Goal: Task Accomplishment & Management: Complete application form

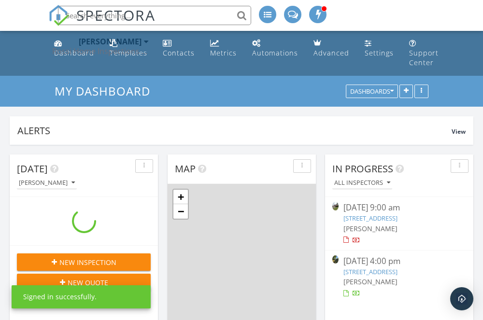
scroll to position [879, 483]
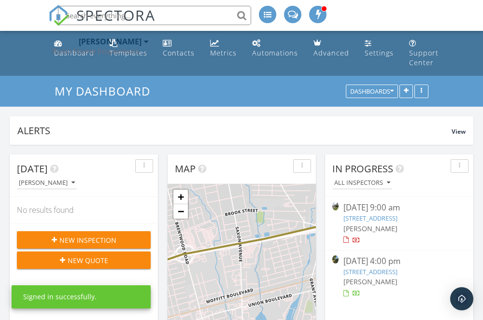
click at [83, 51] on div "Rossi Home Inspections Inc." at bounding box center [100, 51] width 97 height 10
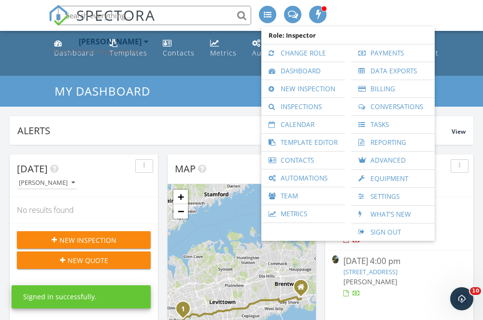
scroll to position [0, 0]
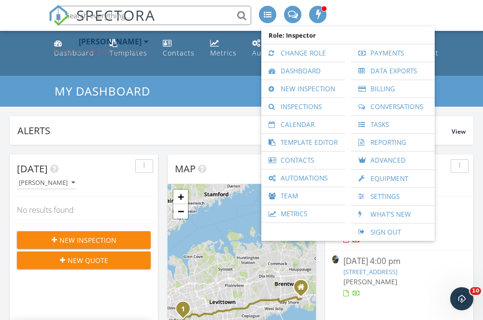
click at [84, 235] on span "New Inspection" at bounding box center [87, 240] width 57 height 10
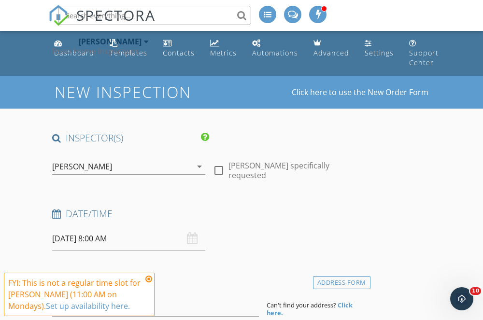
click at [148, 278] on icon at bounding box center [148, 279] width 7 height 8
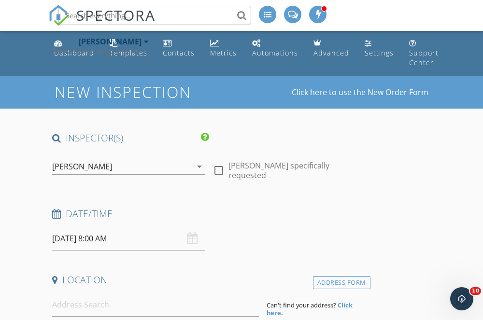
click at [137, 168] on div "[PERSON_NAME]" at bounding box center [121, 166] width 139 height 15
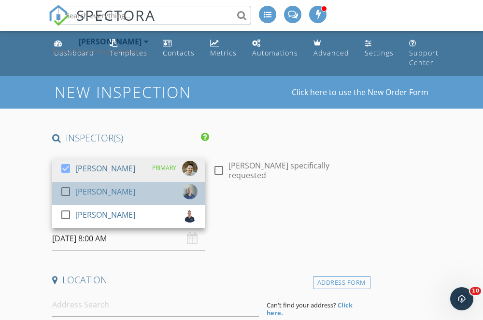
click at [108, 192] on div "[PERSON_NAME]" at bounding box center [105, 191] width 60 height 15
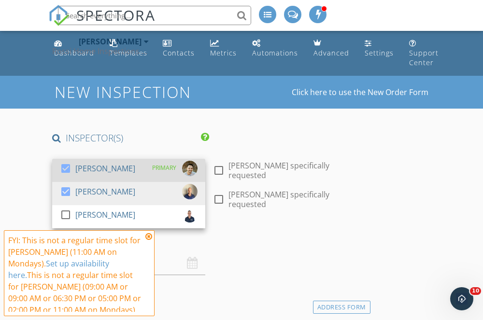
click at [102, 171] on div "[PERSON_NAME]" at bounding box center [105, 168] width 60 height 15
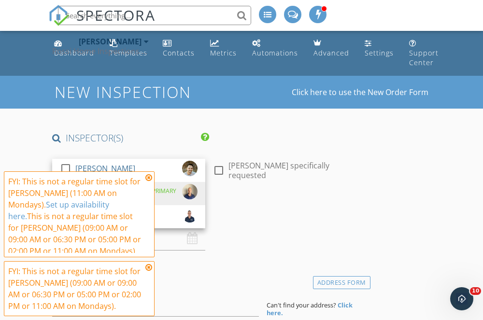
click at [21, 208] on link "Set up availability here." at bounding box center [58, 210] width 101 height 22
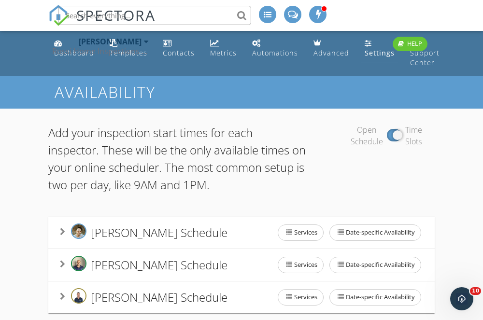
click at [67, 55] on div "Rossi Home Inspections Inc." at bounding box center [100, 51] width 97 height 10
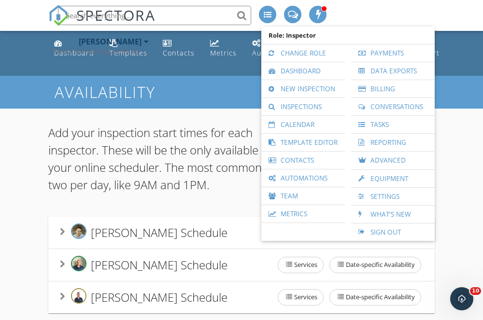
click at [71, 49] on div "Rossi Home Inspections Inc." at bounding box center [100, 51] width 97 height 10
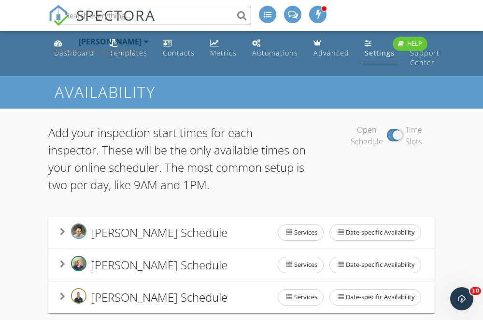
click at [73, 60] on div "Dan Rossi Rossi Home Inspections Inc." at bounding box center [100, 46] width 97 height 31
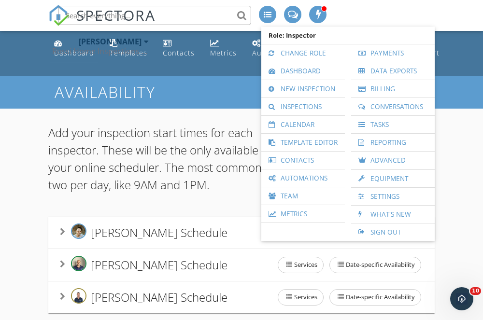
click at [74, 63] on li "Dashboard" at bounding box center [74, 48] width 52 height 35
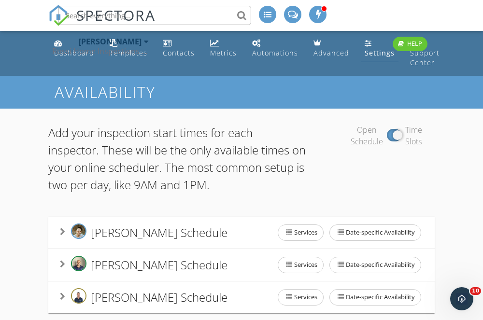
click at [74, 51] on div "Rossi Home Inspections Inc." at bounding box center [100, 51] width 97 height 10
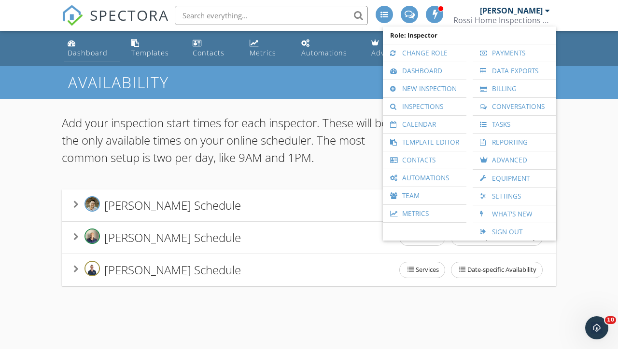
click at [82, 48] on div "Dashboard" at bounding box center [88, 52] width 40 height 9
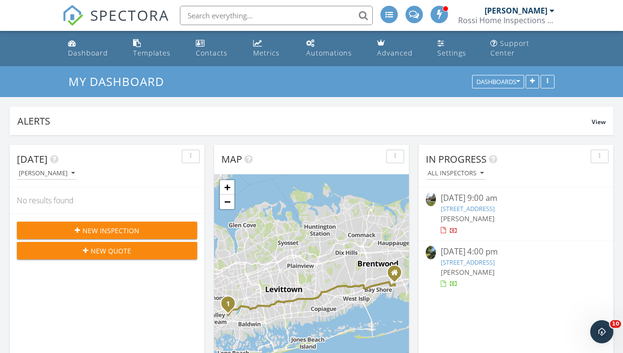
click at [143, 226] on div "New Inspection" at bounding box center [107, 230] width 165 height 10
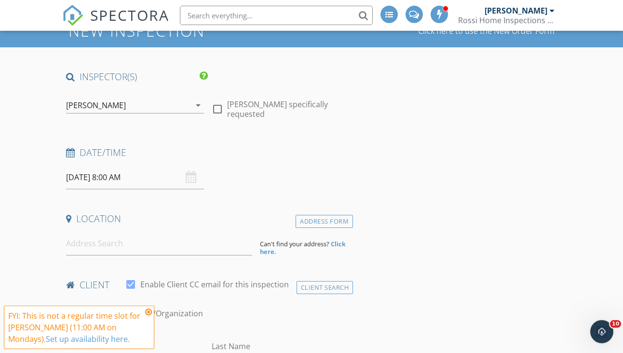
click at [147, 310] on icon at bounding box center [148, 312] width 7 height 8
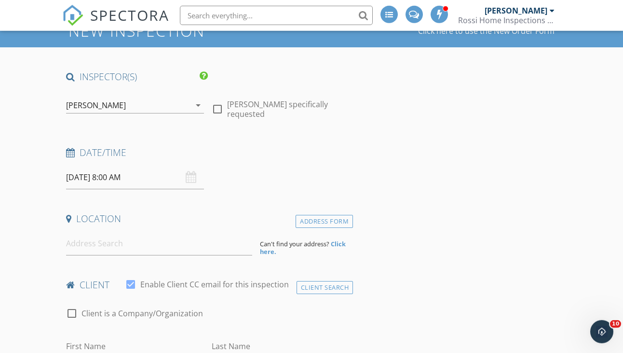
click at [160, 108] on div "[PERSON_NAME]" at bounding box center [128, 104] width 124 height 15
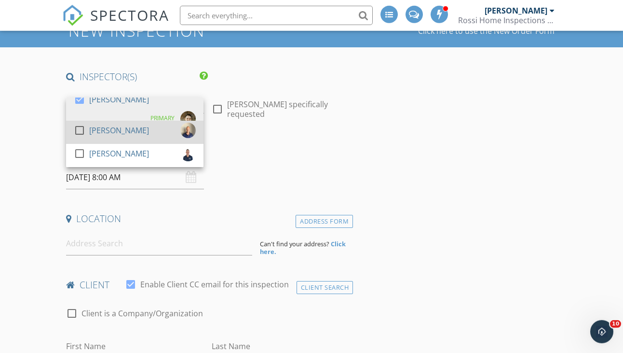
click at [149, 129] on div "check_box_outline_blank Mike Rossi" at bounding box center [135, 132] width 122 height 19
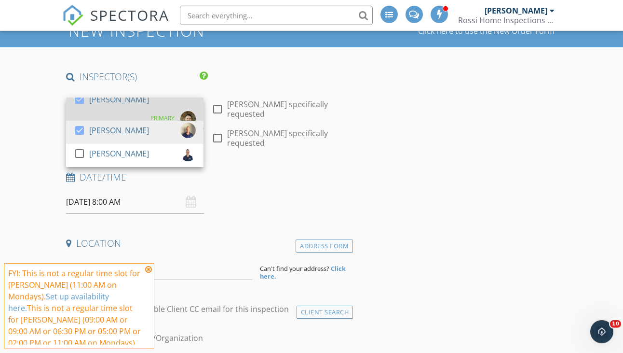
click at [137, 104] on div "check_box Dan Rossi PRIMARY" at bounding box center [135, 109] width 122 height 35
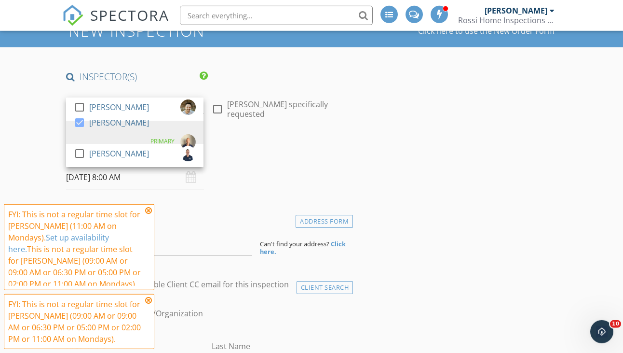
click at [146, 212] on icon at bounding box center [148, 211] width 7 height 8
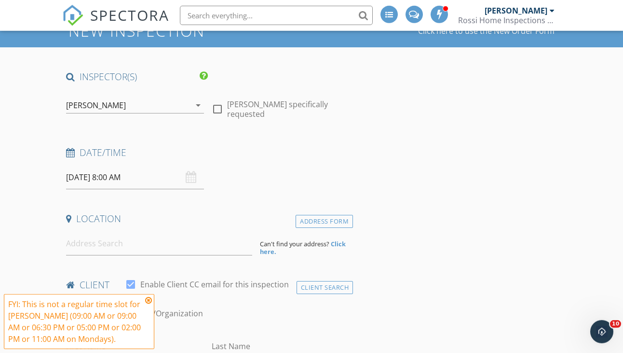
click at [149, 297] on icon at bounding box center [148, 300] width 7 height 8
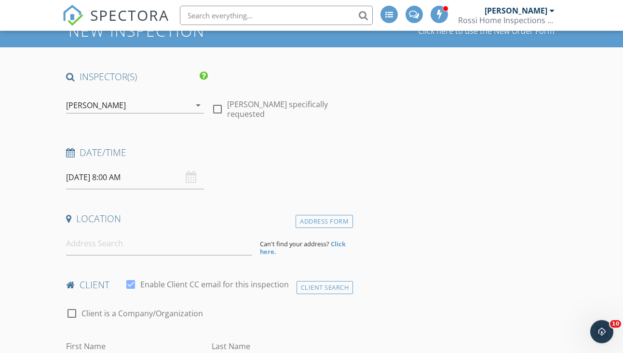
click at [128, 174] on input "09/29/2025 8:00 AM" at bounding box center [135, 178] width 138 height 24
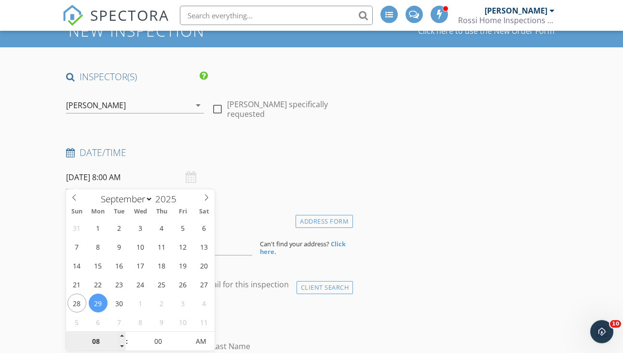
click at [97, 337] on input "08" at bounding box center [95, 341] width 59 height 19
type input "9"
type input "09/29/2025 9:00 AM"
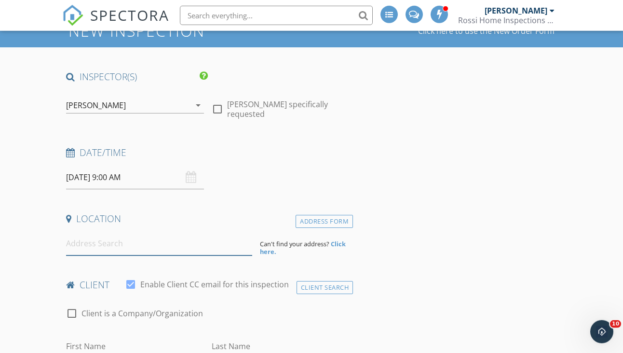
click at [176, 242] on input at bounding box center [159, 244] width 186 height 24
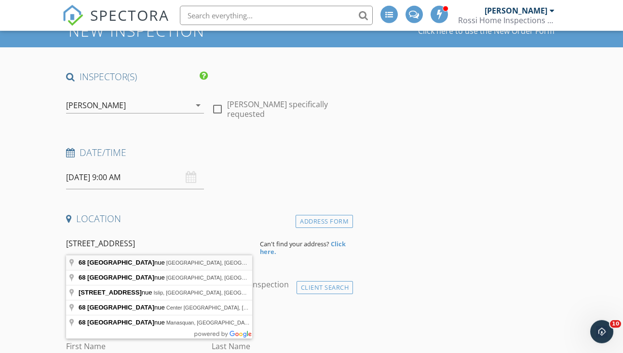
type input "68 Ocean Avenue, Bay Shore, NY, USA"
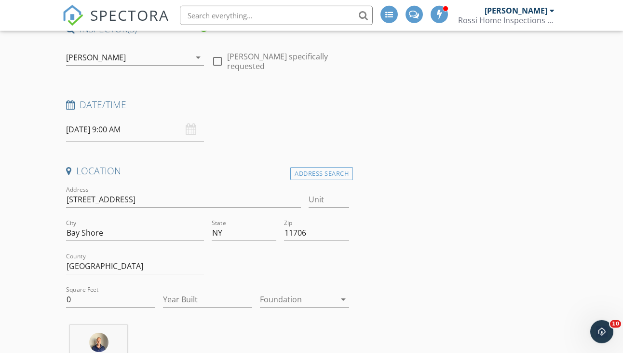
scroll to position [100, 0]
click at [113, 294] on input "0" at bounding box center [110, 299] width 89 height 16
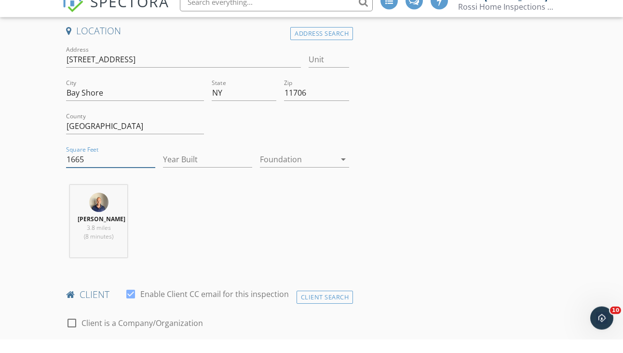
type input "1664"
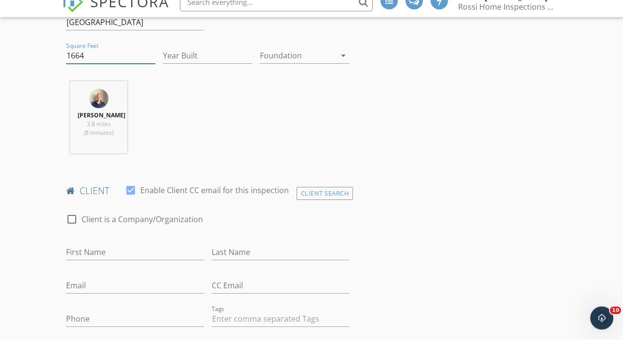
scroll to position [330, 0]
type input "David"
type input "Kistela"
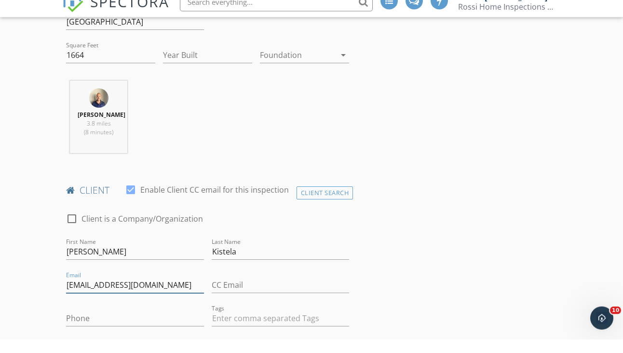
type input "dkistela@gmail.com"
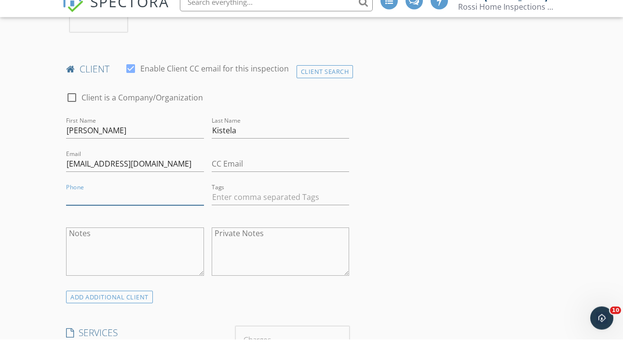
scroll to position [494, 0]
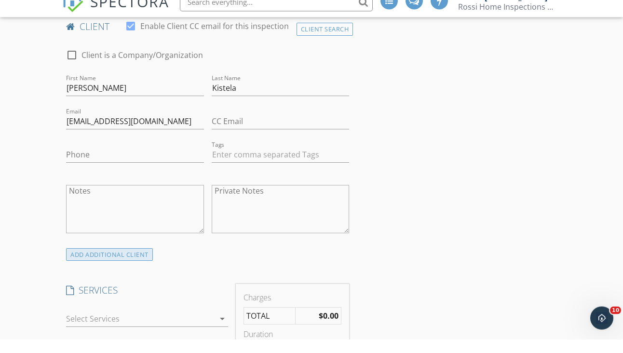
click at [107, 262] on div "ADD ADDITIONAL client" at bounding box center [109, 268] width 87 height 13
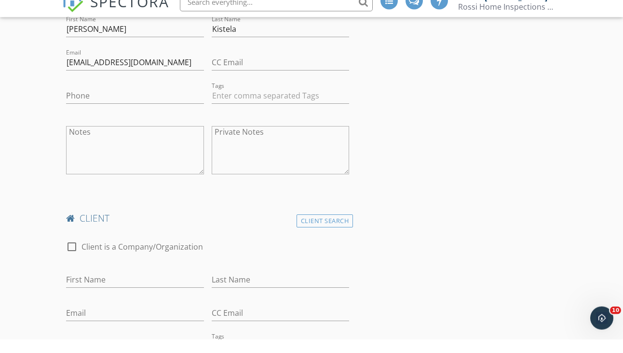
scroll to position [562, 0]
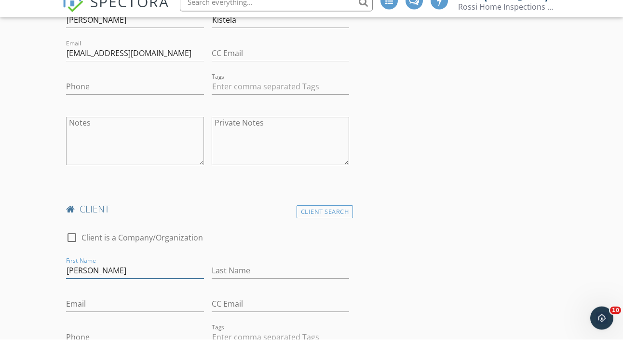
type input "Stephanie"
type input "K"
type input "Espino"
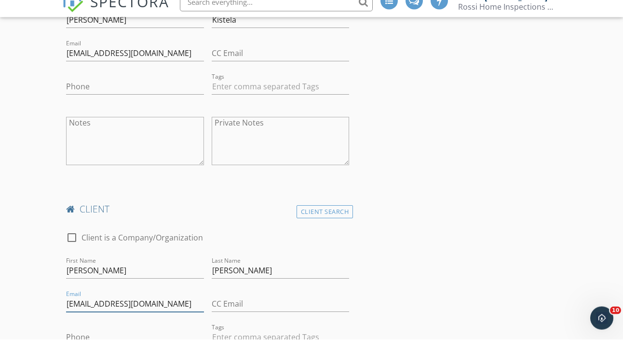
type input "espinessa@gmail.com"
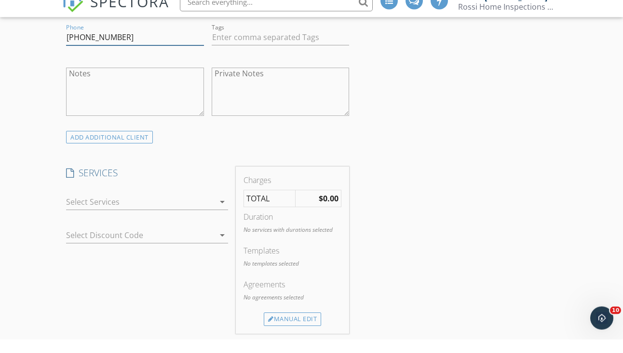
scroll to position [867, 0]
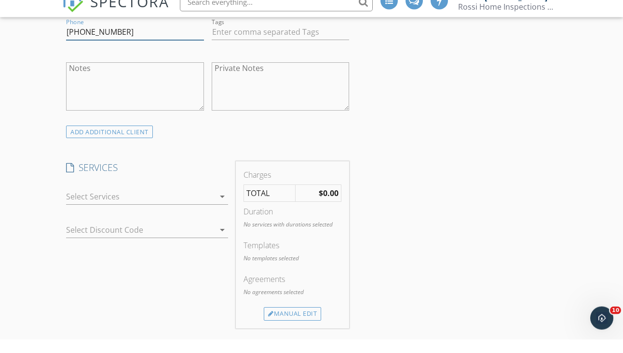
type input "631-987-0419"
click at [94, 202] on div at bounding box center [140, 209] width 149 height 15
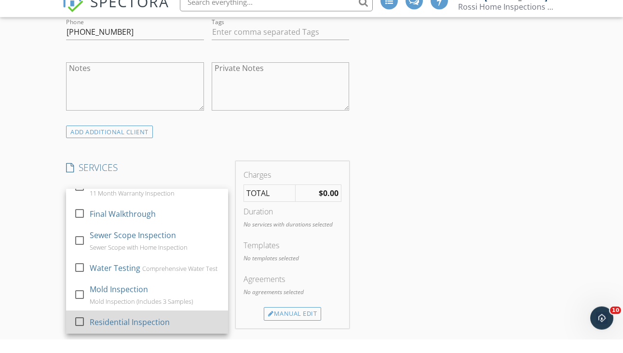
scroll to position [160, 0]
click at [76, 326] on div at bounding box center [79, 334] width 16 height 16
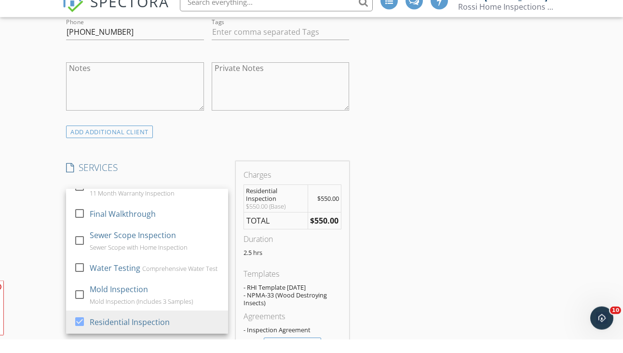
click at [42, 246] on div "New Inspection Click here to use the New Order Form INSPECTOR(S) check_box_outl…" at bounding box center [311, 223] width 623 height 2048
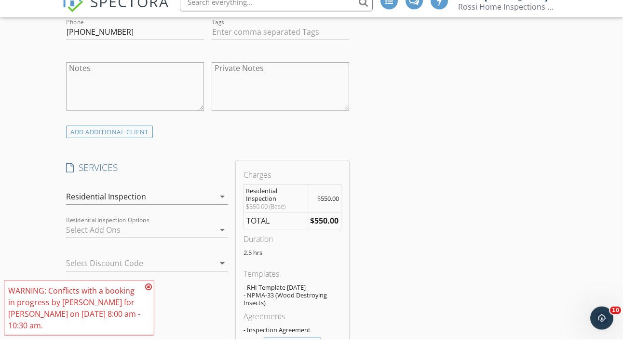
click at [81, 235] on div at bounding box center [140, 242] width 149 height 15
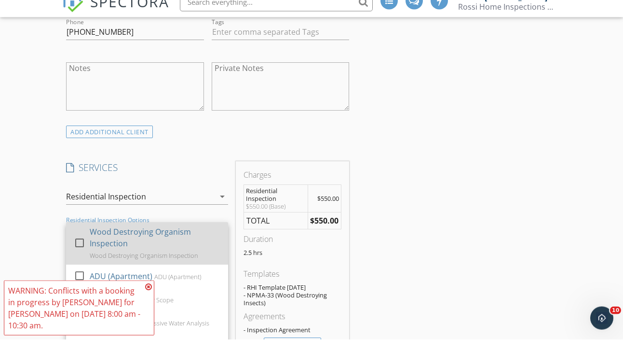
click at [91, 239] on div "Wood Destroying Organism Inspection" at bounding box center [155, 250] width 131 height 23
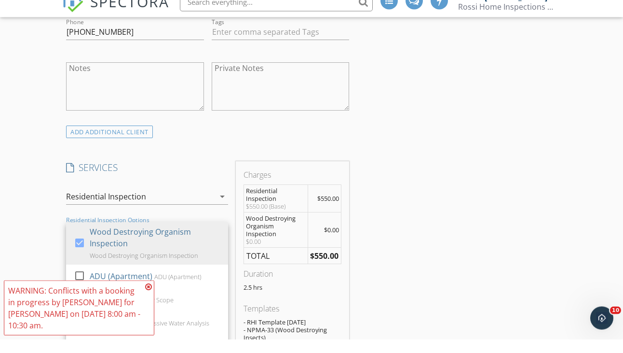
click at [41, 229] on div "New Inspection Click here to use the New Order Form INSPECTOR(S) check_box_outl…" at bounding box center [311, 240] width 623 height 2082
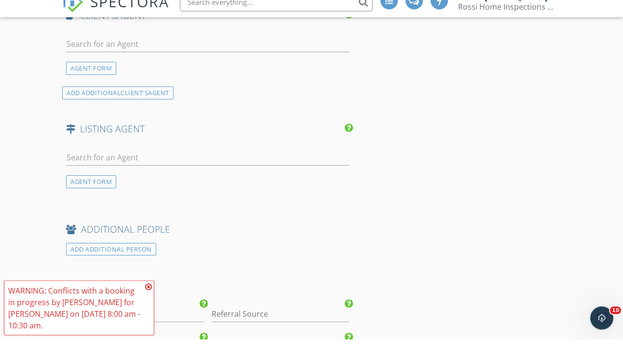
scroll to position [1484, 0]
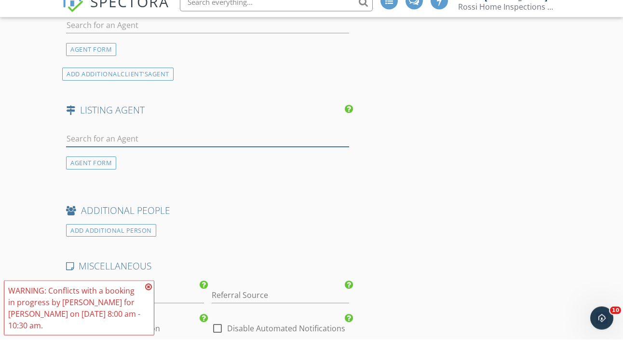
click at [154, 144] on input "text" at bounding box center [207, 152] width 283 height 16
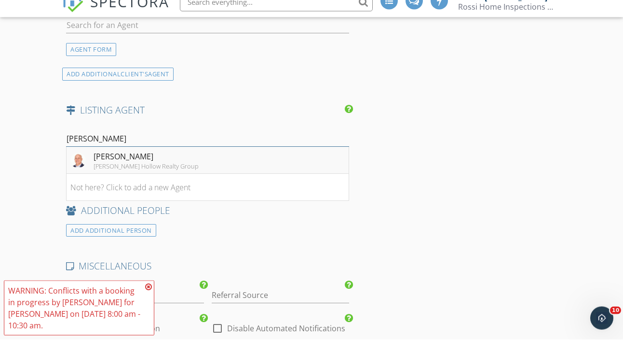
type input "brad wil"
click at [115, 164] on div "Brad Wilson" at bounding box center [146, 170] width 105 height 12
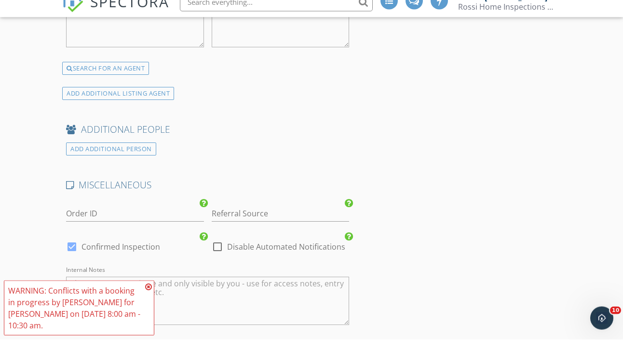
scroll to position [1791, 0]
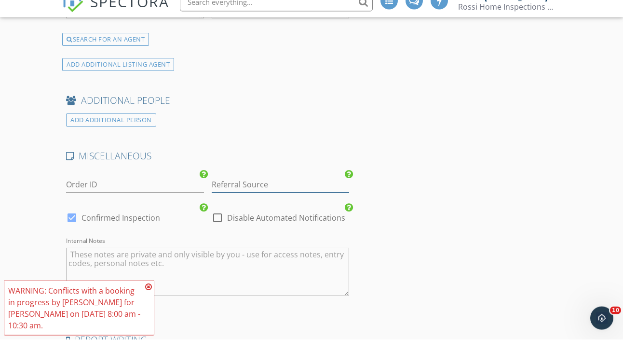
click at [248, 190] on input "Referral Source" at bounding box center [281, 198] width 138 height 16
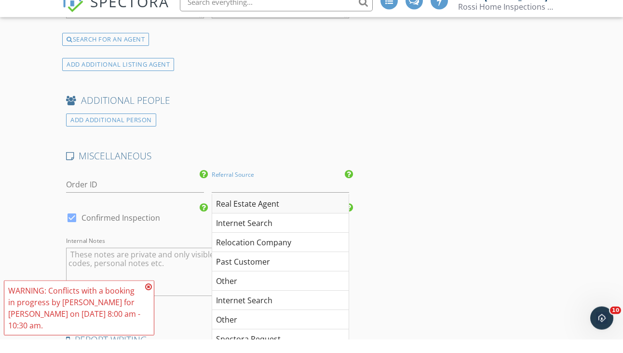
click at [248, 208] on div "Real Estate Agent" at bounding box center [280, 217] width 137 height 19
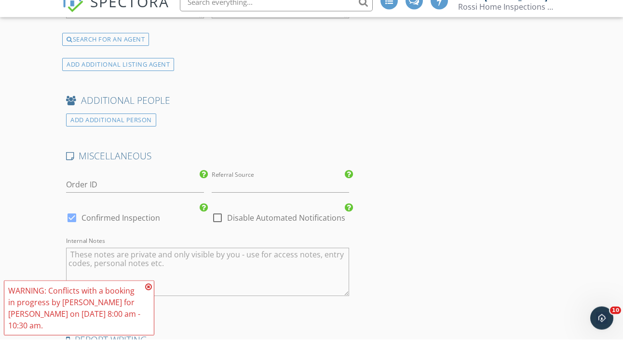
type input "Real Estate Agent"
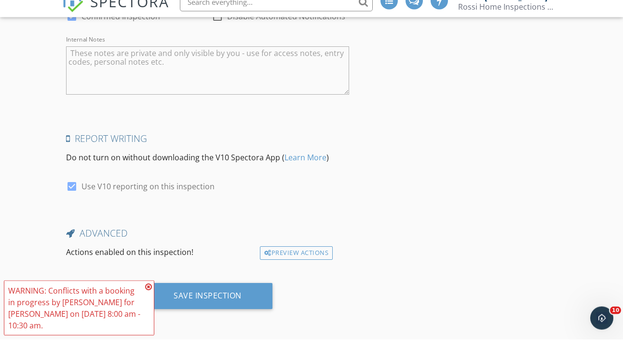
scroll to position [1997, 0]
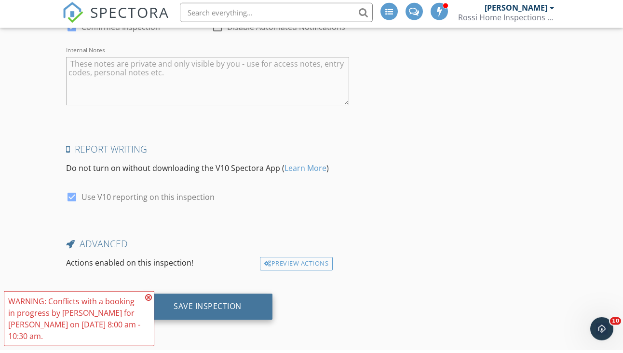
click at [235, 304] on div "Save Inspection" at bounding box center [208, 309] width 68 height 10
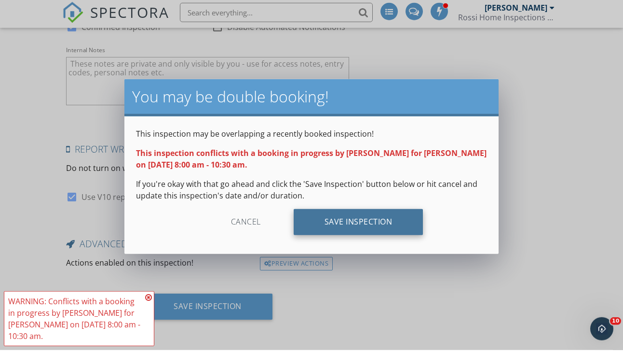
click at [316, 224] on div "Save Inspection" at bounding box center [359, 225] width 130 height 26
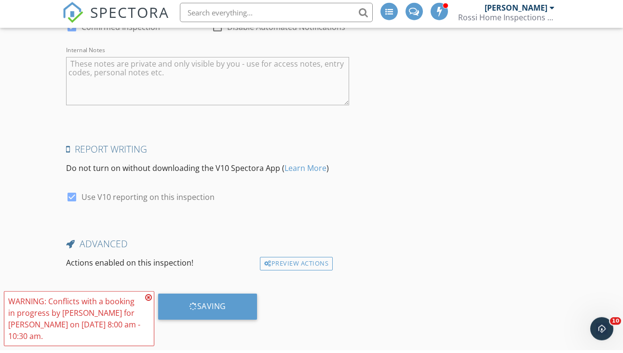
click at [150, 296] on icon at bounding box center [148, 300] width 7 height 8
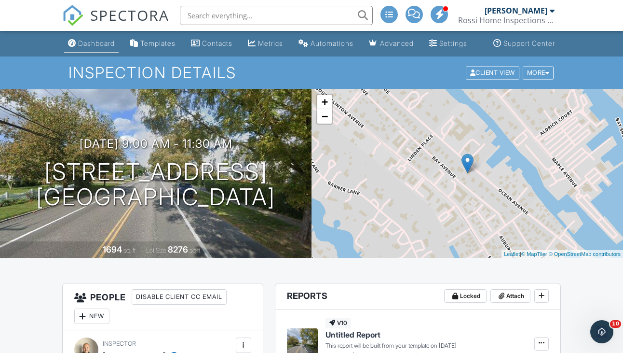
click at [92, 47] on div "Dashboard" at bounding box center [96, 43] width 37 height 8
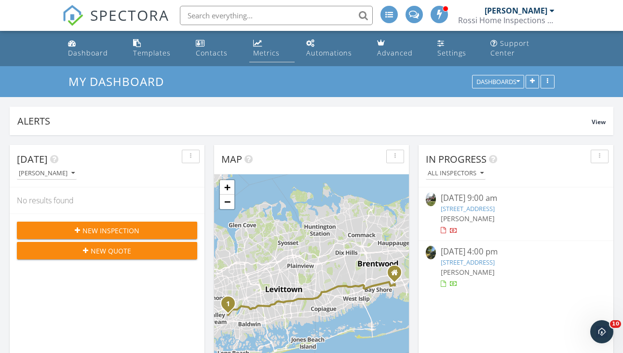
click at [264, 56] on div "Metrics" at bounding box center [266, 52] width 27 height 9
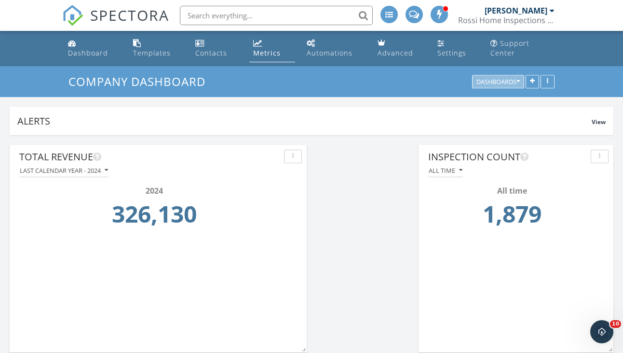
click at [491, 80] on div "Dashboards" at bounding box center [498, 82] width 43 height 7
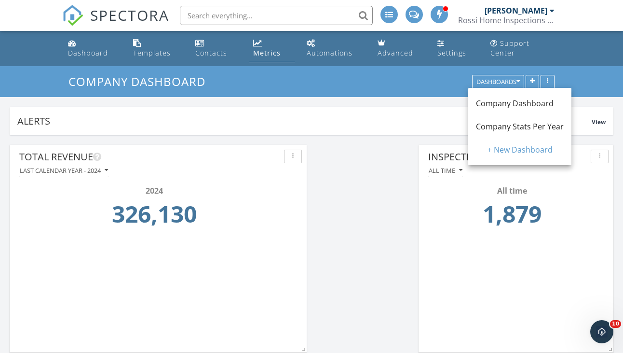
click at [499, 126] on span "Company Stats Per Year" at bounding box center [520, 126] width 88 height 11
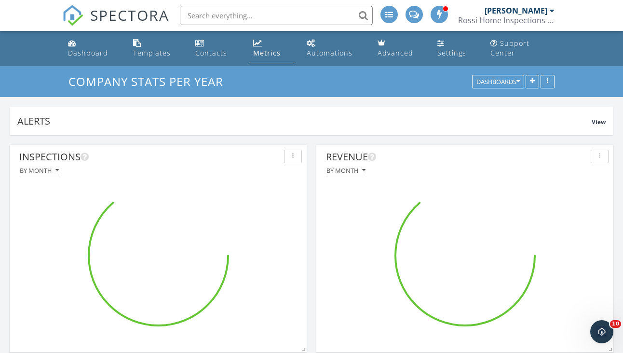
scroll to position [482368, 482278]
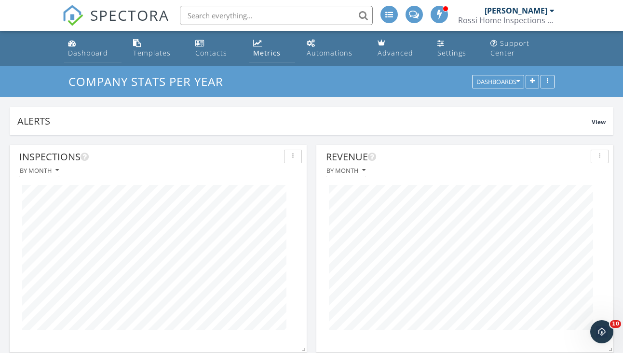
click at [84, 48] on div "Dashboard" at bounding box center [88, 52] width 40 height 9
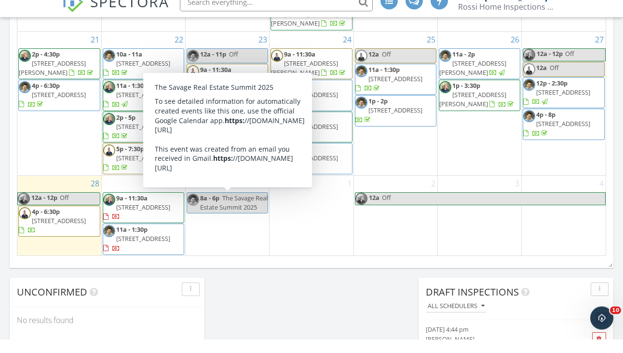
scroll to position [307, 0]
